Goal: Find specific page/section

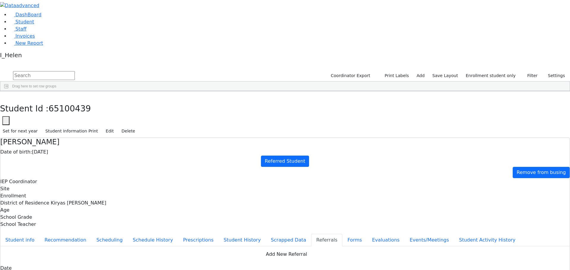
click at [105, 192] on div "[PERSON_NAME]" at bounding box center [87, 196] width 35 height 8
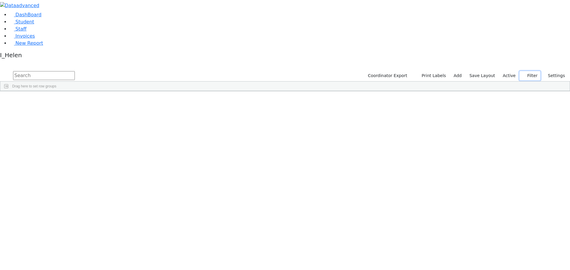
click at [531, 71] on button "Filter" at bounding box center [529, 75] width 21 height 9
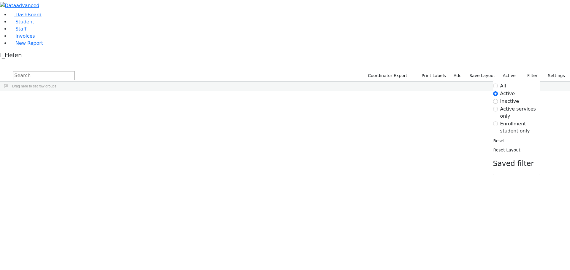
click at [513, 120] on label "Enrollment student only" at bounding box center [520, 127] width 40 height 14
click at [498, 122] on input "Enrollment student only" at bounding box center [495, 124] width 5 height 5
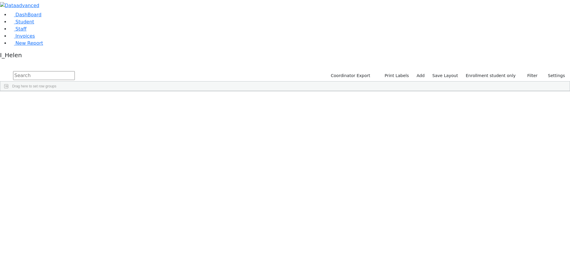
click at [70, 192] on div "Deutsch" at bounding box center [53, 196] width 35 height 8
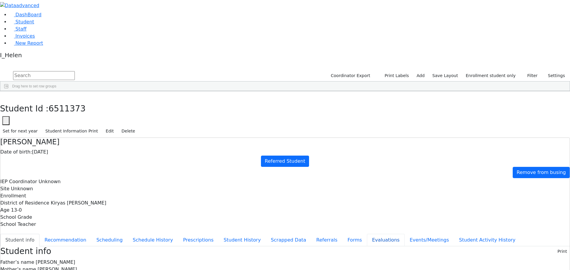
click at [367, 234] on button "Evaluations" at bounding box center [386, 240] width 38 height 12
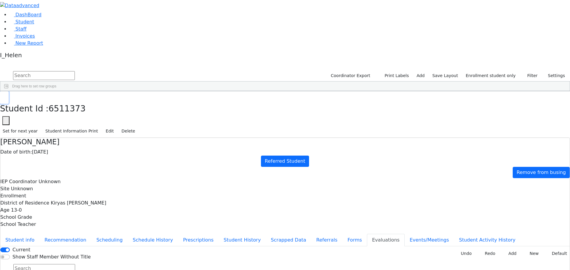
click at [9, 91] on button "button" at bounding box center [4, 97] width 9 height 12
